Goal: Ask a question

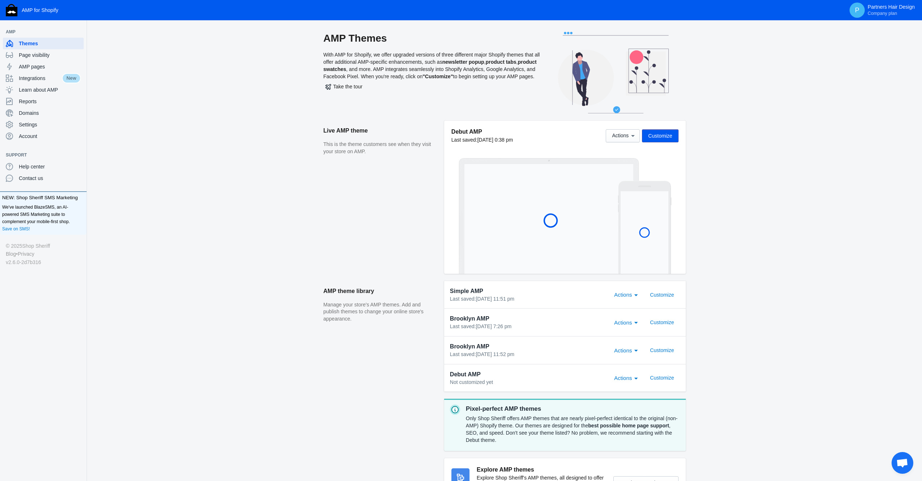
click at [910, 467] on span "Open chat" at bounding box center [903, 463] width 22 height 22
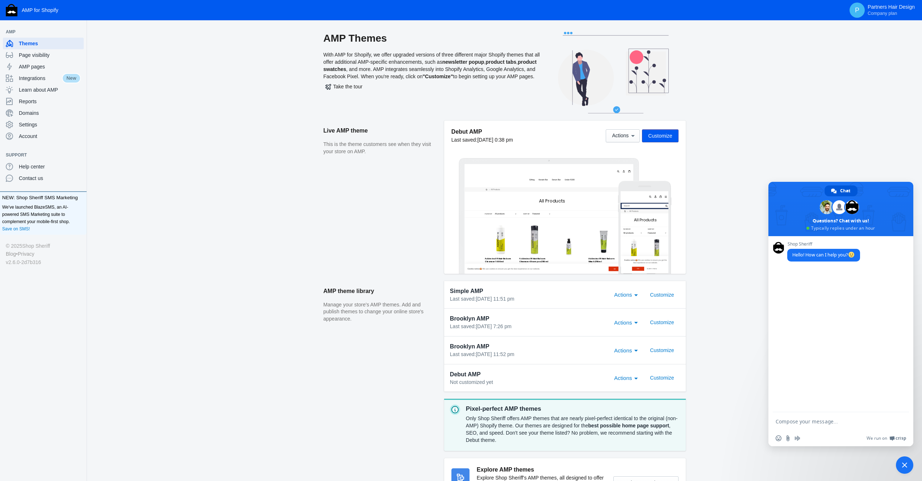
click at [791, 418] on textarea "Compose your message..." at bounding box center [833, 421] width 114 height 7
type textarea "Hello"
click at [799, 420] on textarea "Compose your message..." at bounding box center [833, 421] width 114 height 7
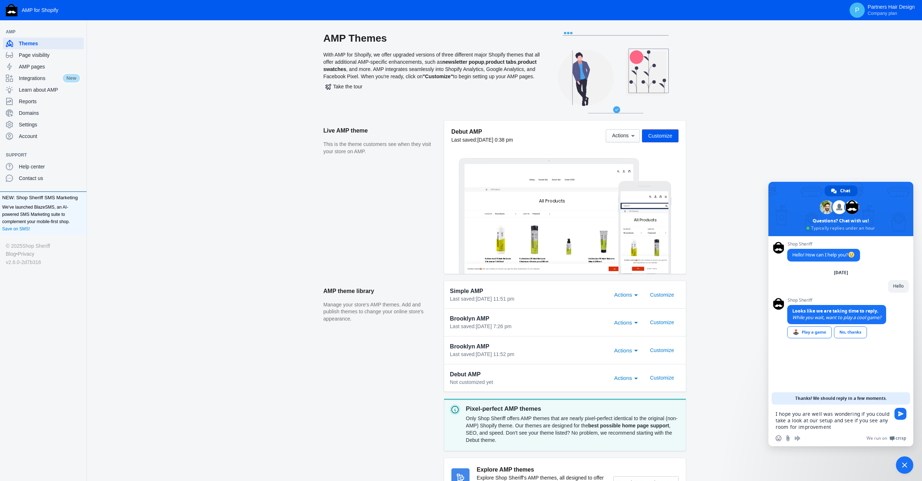
click at [836, 426] on textarea "I hope you are well was wondering if you could take a look at our setup and see…" at bounding box center [833, 421] width 114 height 20
type textarea "I hope you are well was wondering if you could take a look at our setup and see…"
click at [900, 403] on span "Send" at bounding box center [900, 400] width 5 height 5
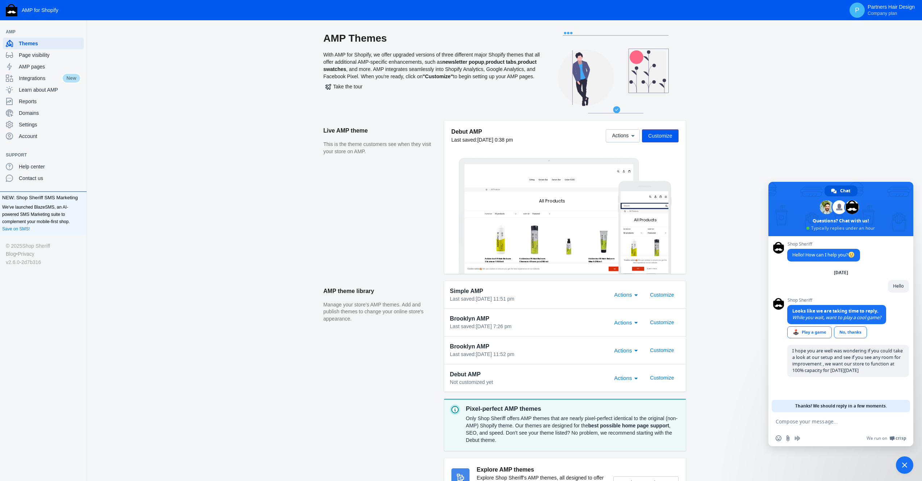
click at [797, 421] on textarea "Compose your message..." at bounding box center [833, 421] width 114 height 7
click at [796, 421] on textarea "Compose your message..." at bounding box center [833, 421] width 114 height 7
type textarea "if need be i will happily grant acces to our store for you to look"
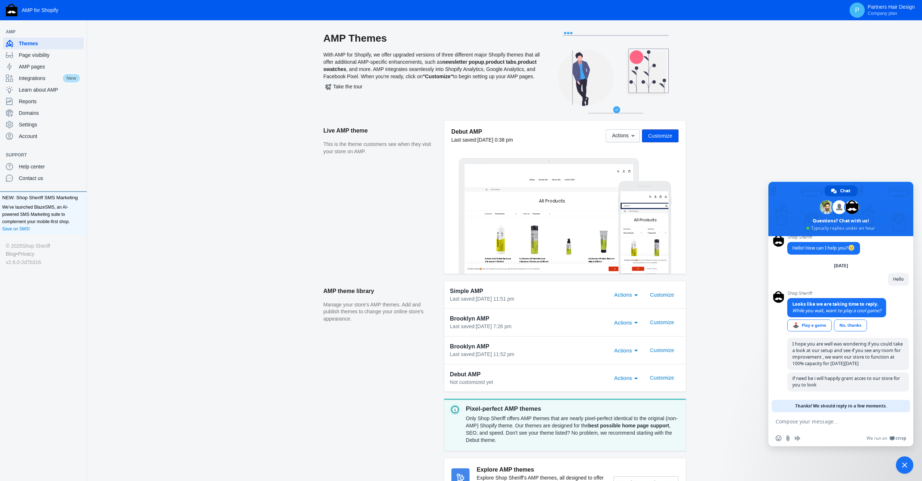
scroll to position [9, 0]
click at [796, 421] on textarea "Compose your message..." at bounding box center [833, 421] width 114 height 7
